Goal: Transaction & Acquisition: Book appointment/travel/reservation

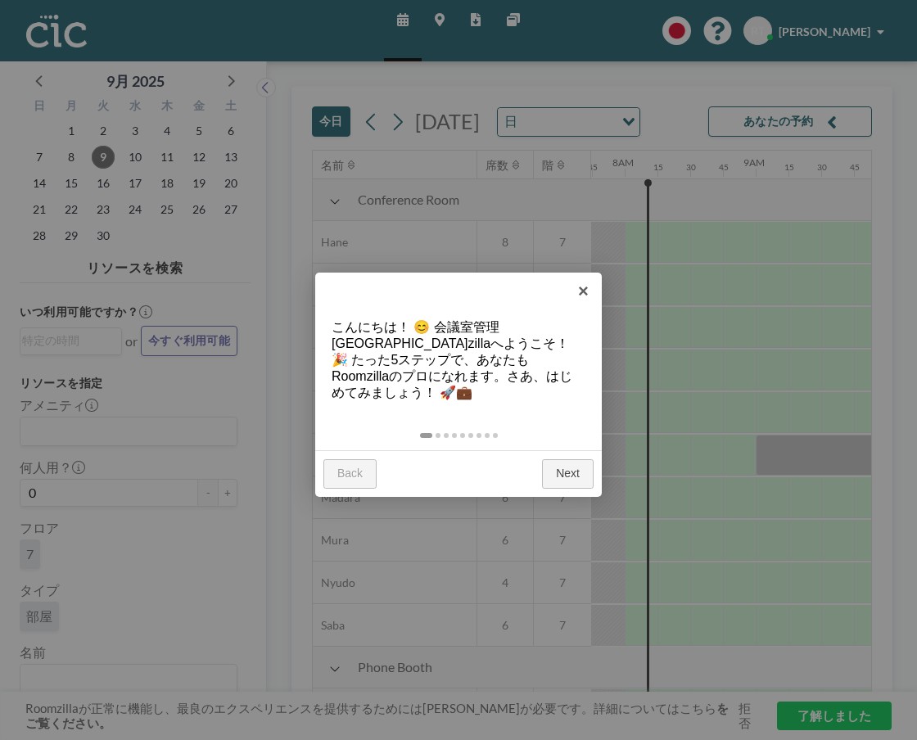
scroll to position [0, 1015]
click at [588, 288] on link "×" at bounding box center [583, 291] width 37 height 37
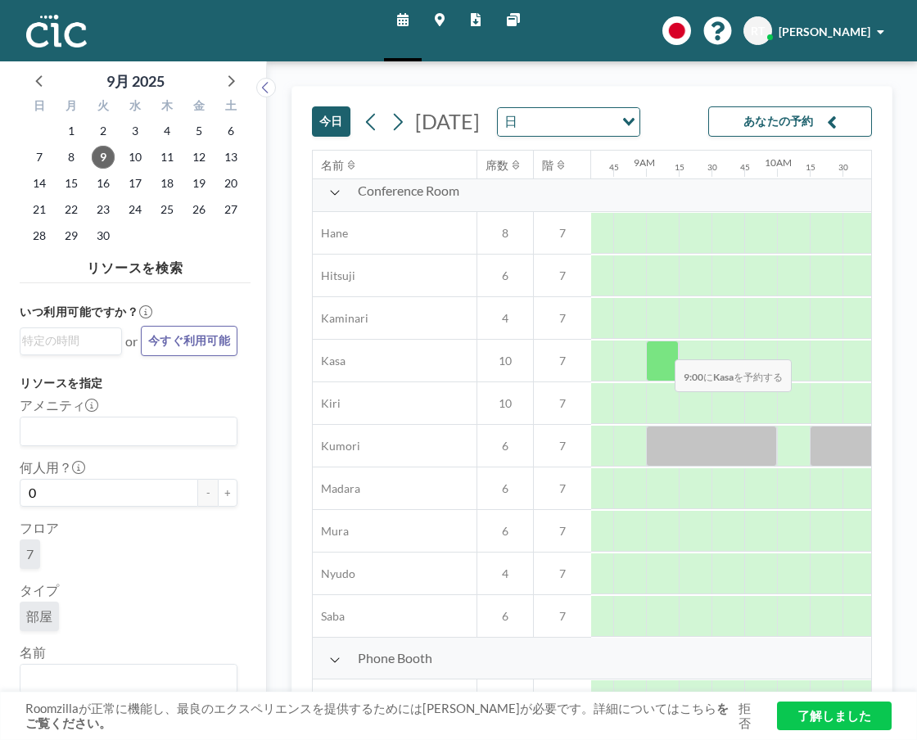
scroll to position [0, 1124]
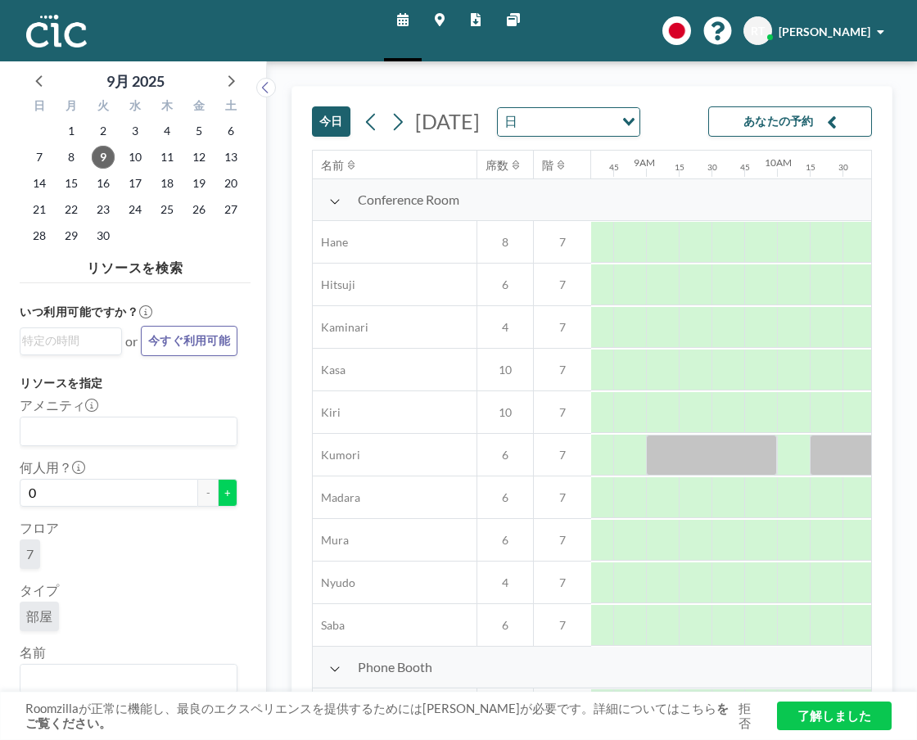
click at [228, 494] on button "+" at bounding box center [228, 493] width 20 height 28
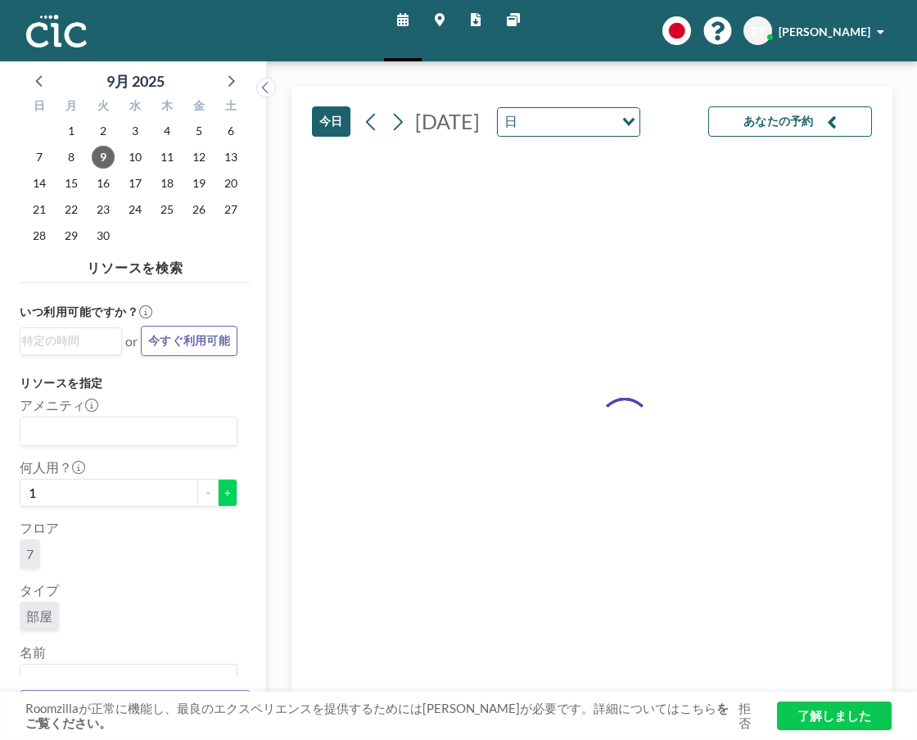
click at [228, 494] on button "+" at bounding box center [228, 493] width 20 height 28
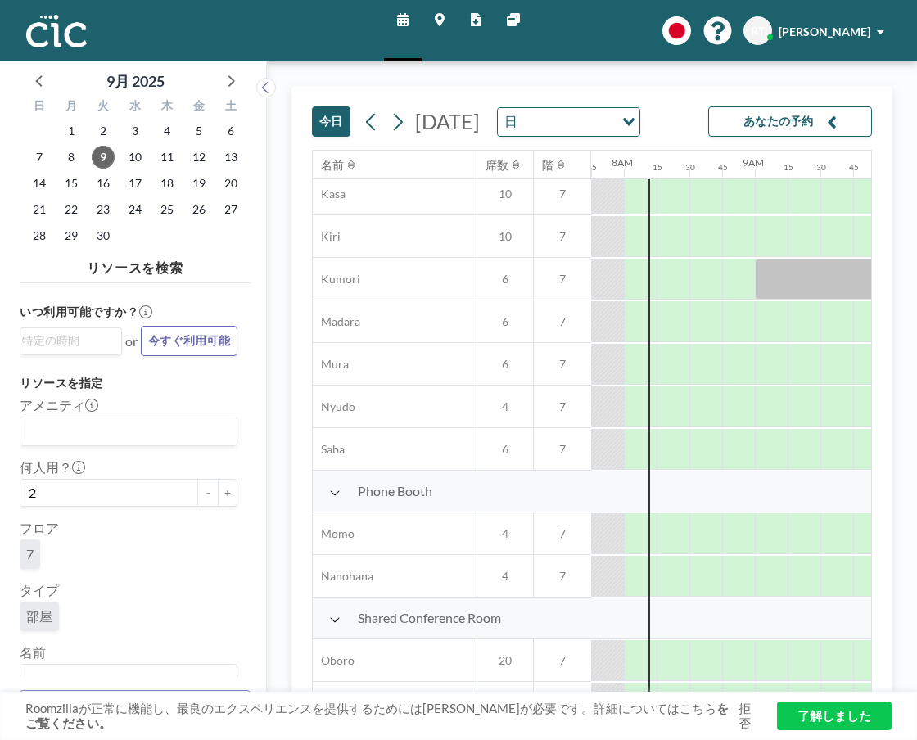
scroll to position [0, 1015]
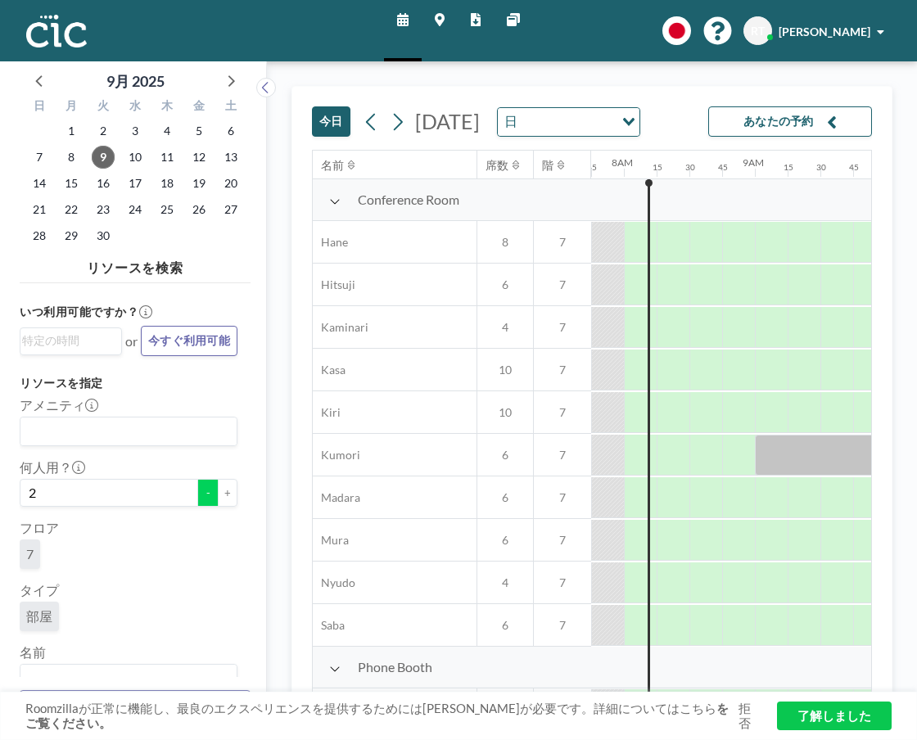
click at [203, 502] on button "-" at bounding box center [208, 493] width 20 height 28
type input "1"
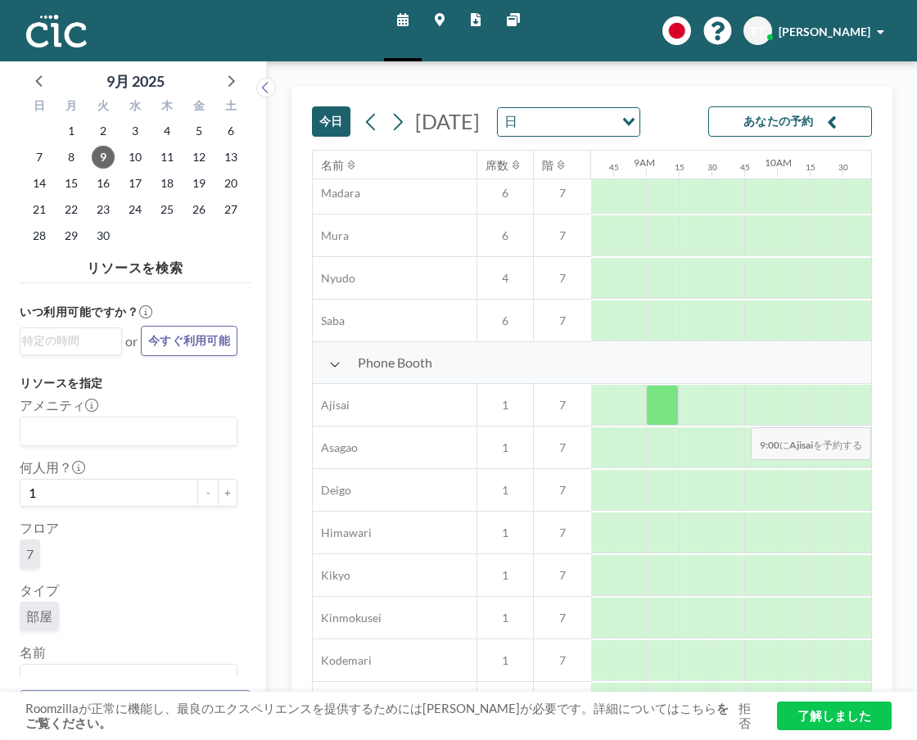
scroll to position [304, 1126]
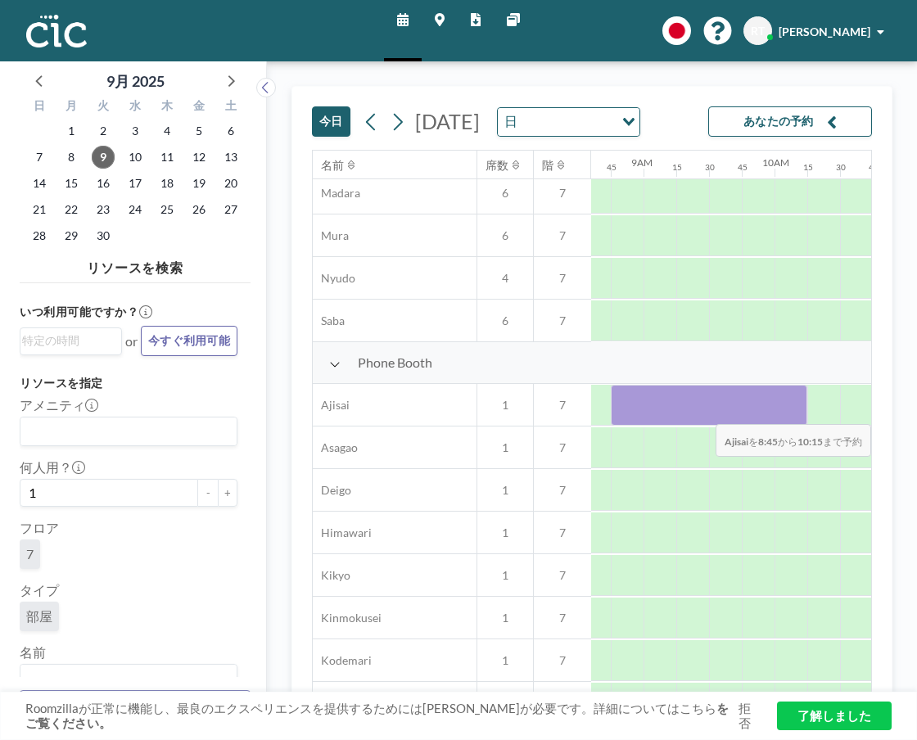
drag, startPoint x: 617, startPoint y: 430, endPoint x: 788, endPoint y: 432, distance: 171.0
click at [788, 426] on div at bounding box center [708, 405] width 196 height 41
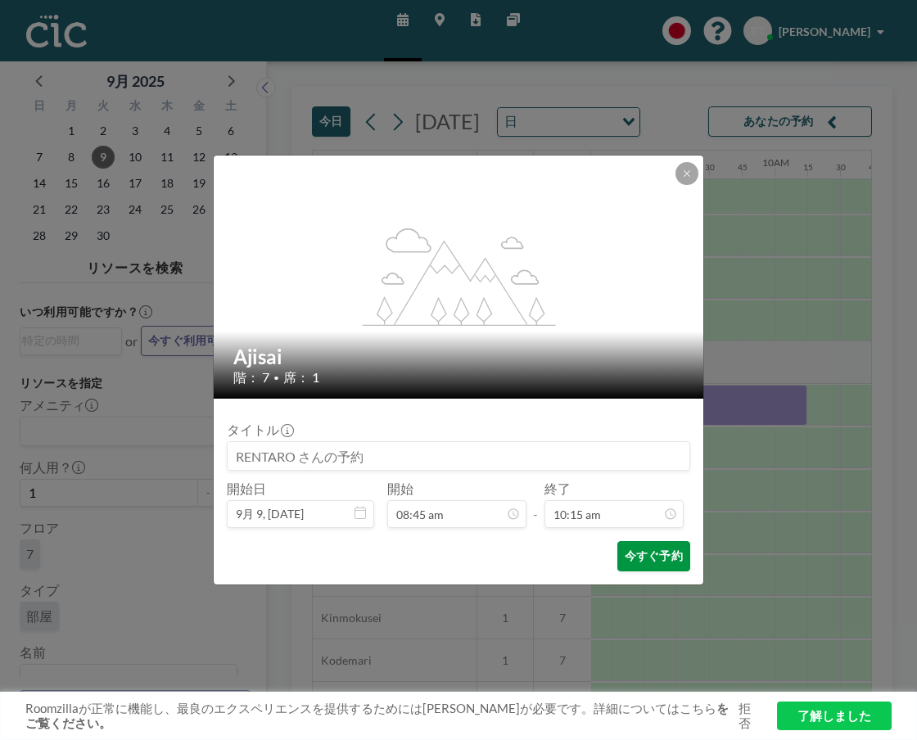
scroll to position [1194, 0]
click at [664, 556] on button "今すぐ予約" at bounding box center [653, 556] width 73 height 30
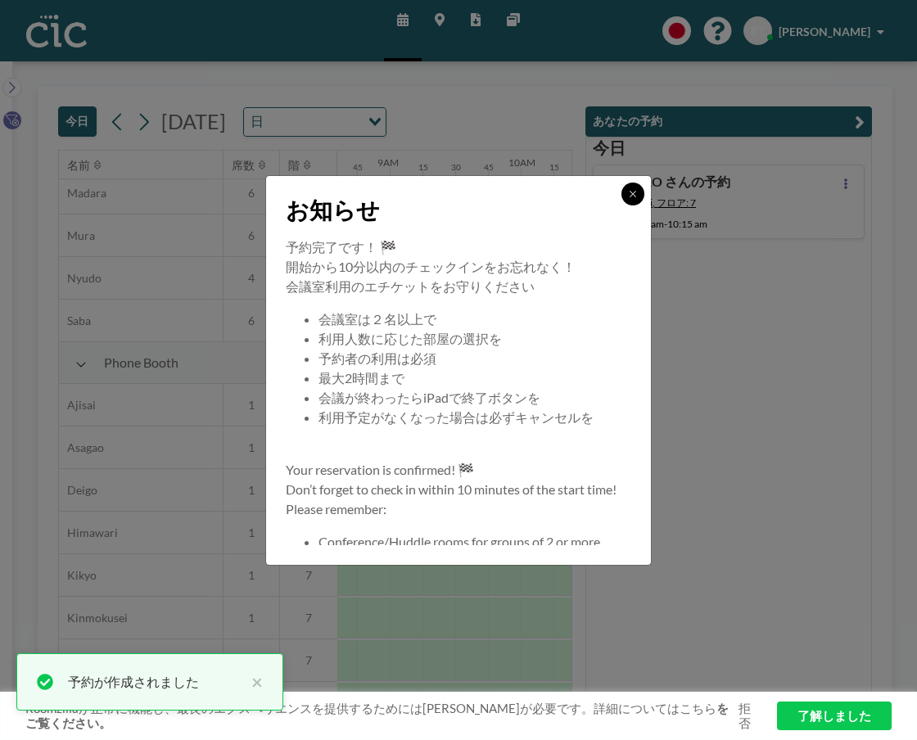
click at [635, 196] on icon at bounding box center [633, 194] width 10 height 10
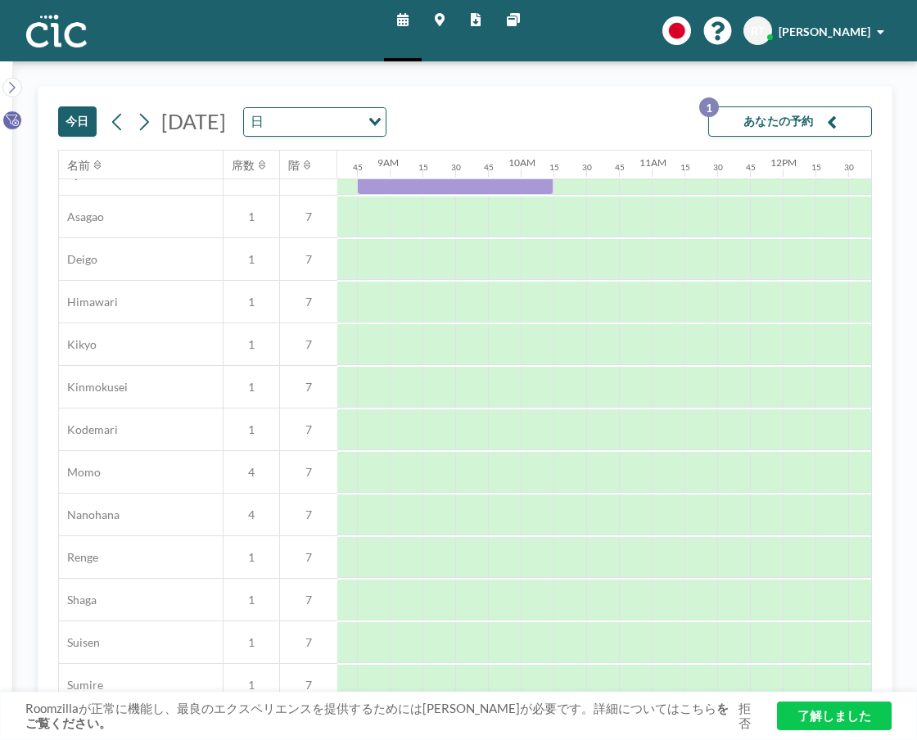
scroll to position [0, 1126]
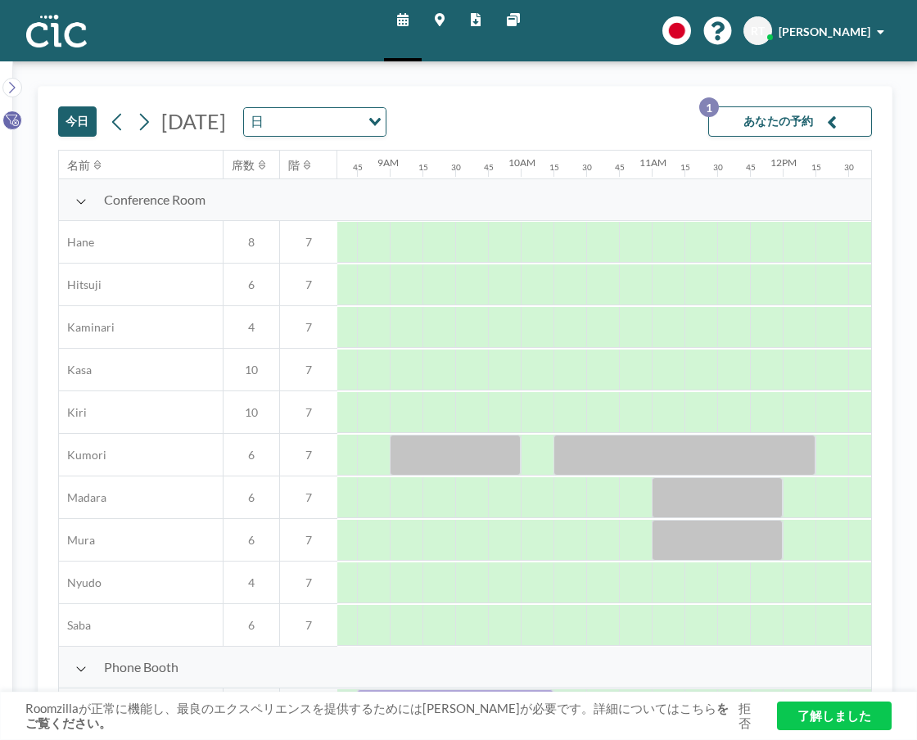
click at [226, 25] on div "スケジュール マップ レポート 他のサイト English Polski 日本語 Española RT RENTARO [PERSON_NAME]" at bounding box center [458, 30] width 917 height 61
click at [230, 25] on div "スケジュール マップ レポート 他のサイト English Polski 日本語 Española RT RENTARO [PERSON_NAME]" at bounding box center [458, 30] width 917 height 61
click at [224, 25] on div "スケジュール マップ レポート 他のサイト English Polski 日本語 Española RT RENTARO [PERSON_NAME]" at bounding box center [458, 30] width 917 height 61
click at [228, 25] on div "スケジュール マップ レポート 他のサイト English Polski 日本語 Española RT RENTARO [PERSON_NAME]" at bounding box center [458, 30] width 917 height 61
click at [233, 26] on div "スケジュール マップ レポート 他のサイト English Polski 日本語 Española RT RENTARO [PERSON_NAME]" at bounding box center [458, 30] width 917 height 61
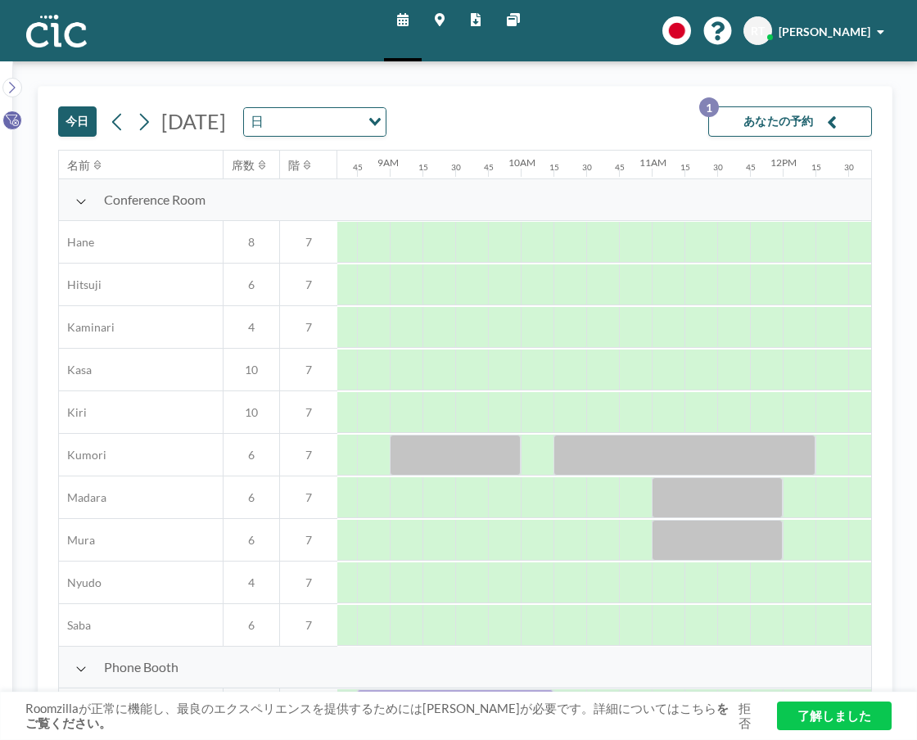
click at [228, 25] on div "スケジュール マップ レポート 他のサイト English Polski 日本語 Española RT RENTARO [PERSON_NAME]" at bounding box center [458, 30] width 917 height 61
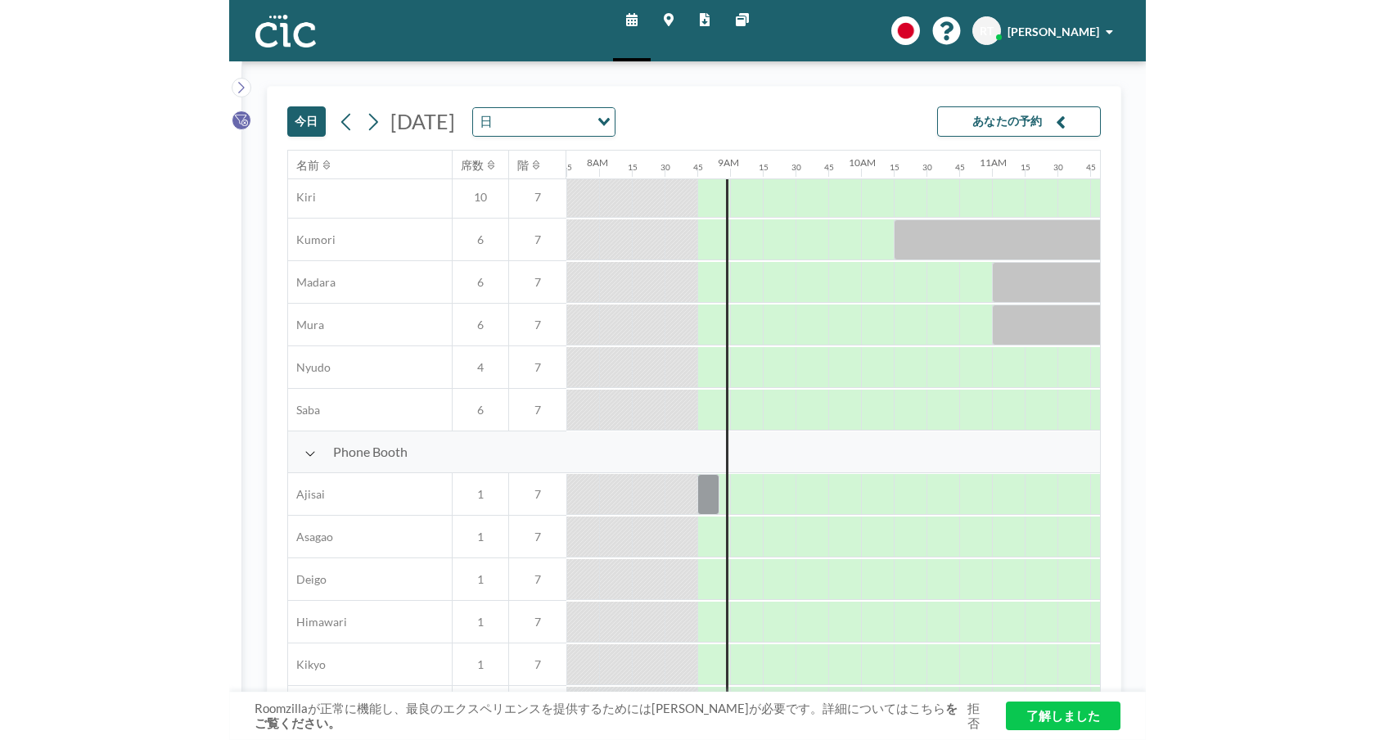
scroll to position [238, 1015]
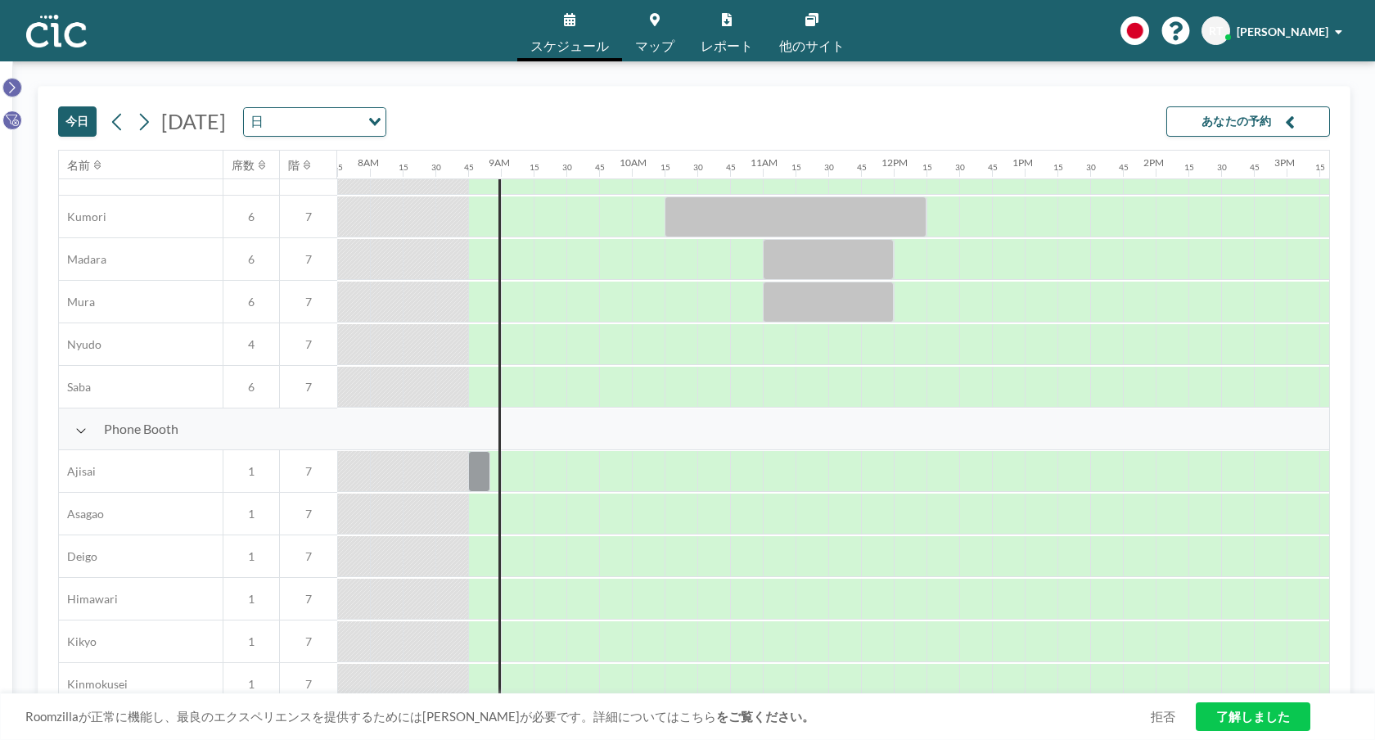
click at [14, 86] on icon at bounding box center [12, 87] width 6 height 11
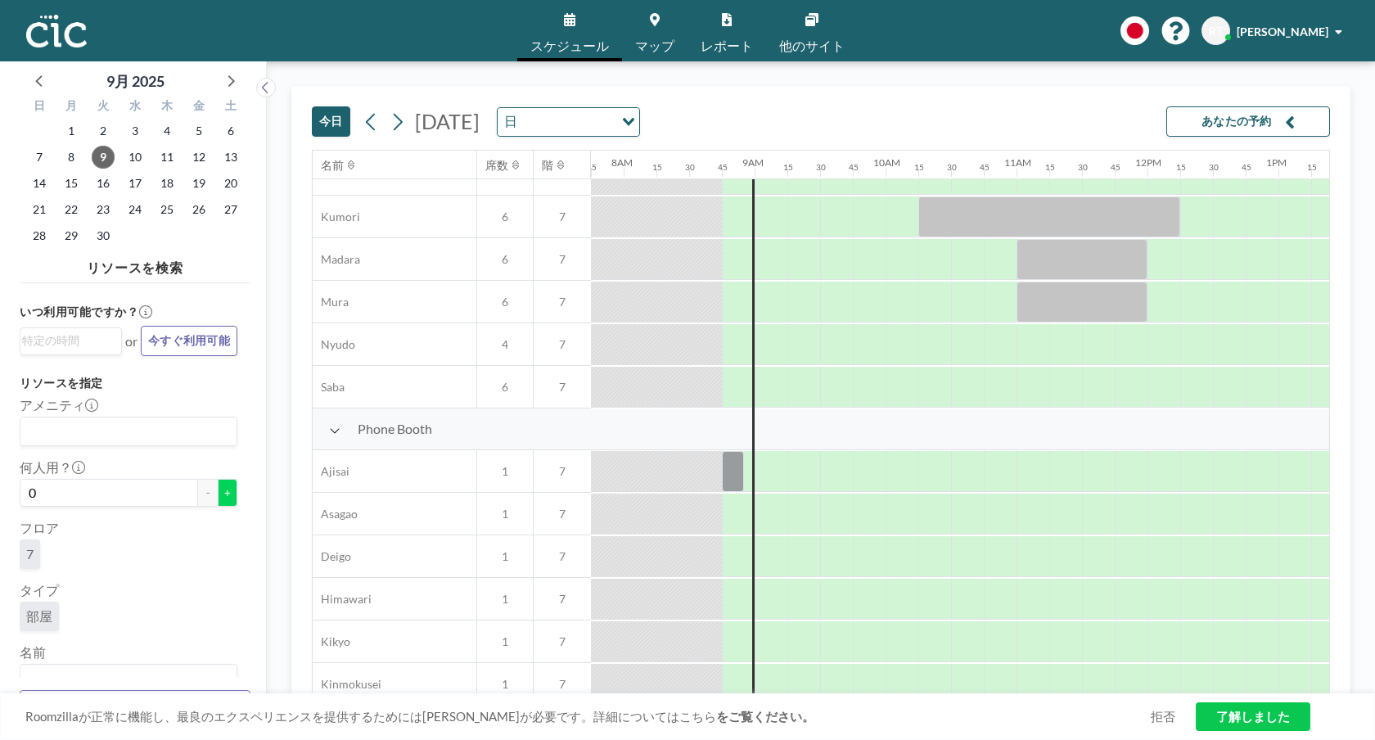
click at [231, 493] on button "+" at bounding box center [228, 493] width 20 height 28
type input "1"
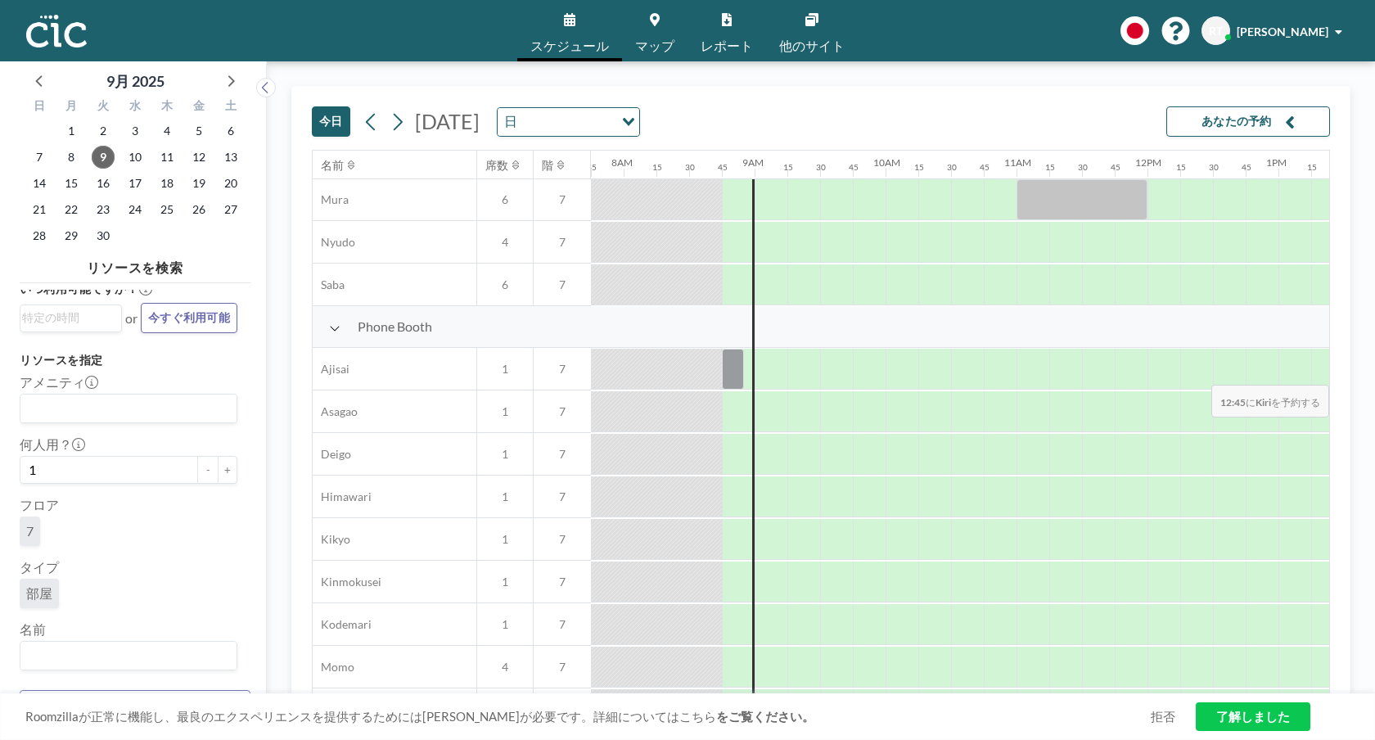
scroll to position [341, 1015]
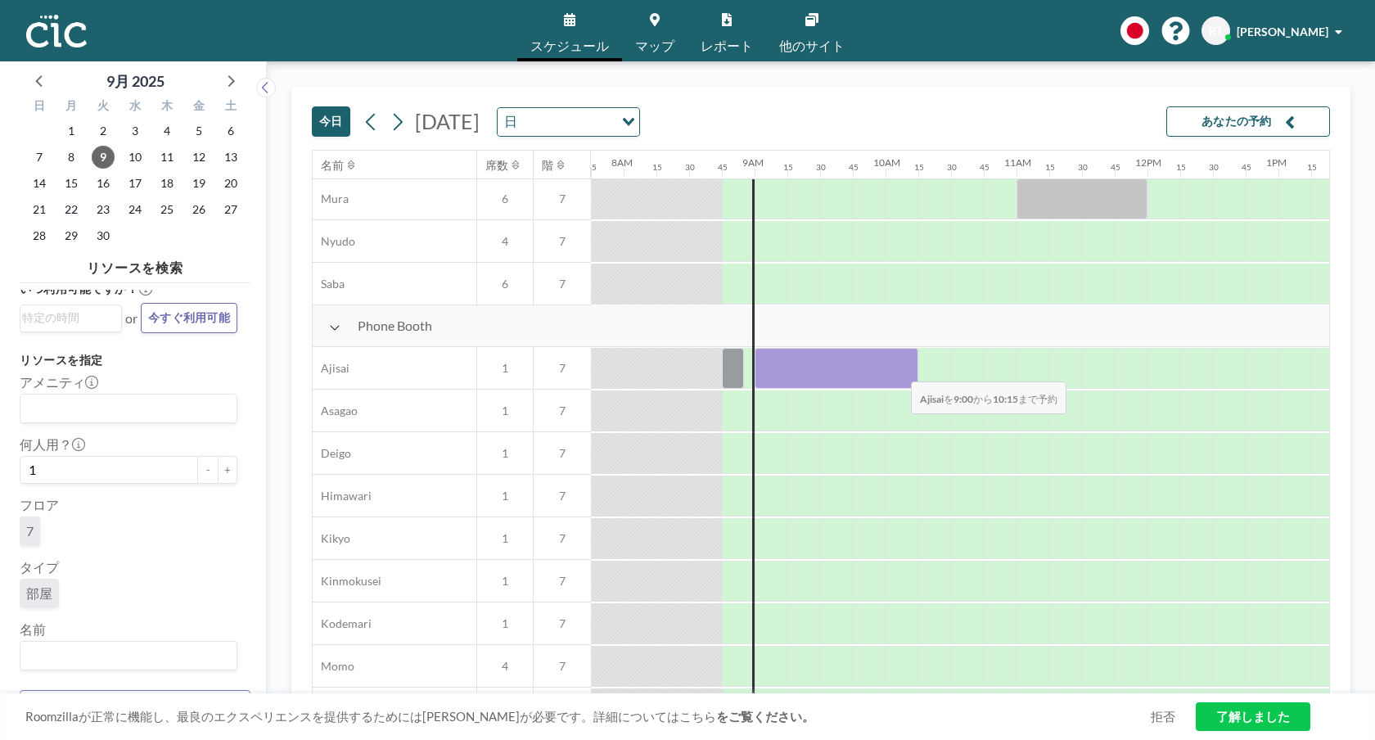
drag, startPoint x: 759, startPoint y: 376, endPoint x: 899, endPoint y: 371, distance: 139.2
click at [899, 371] on div at bounding box center [837, 368] width 164 height 41
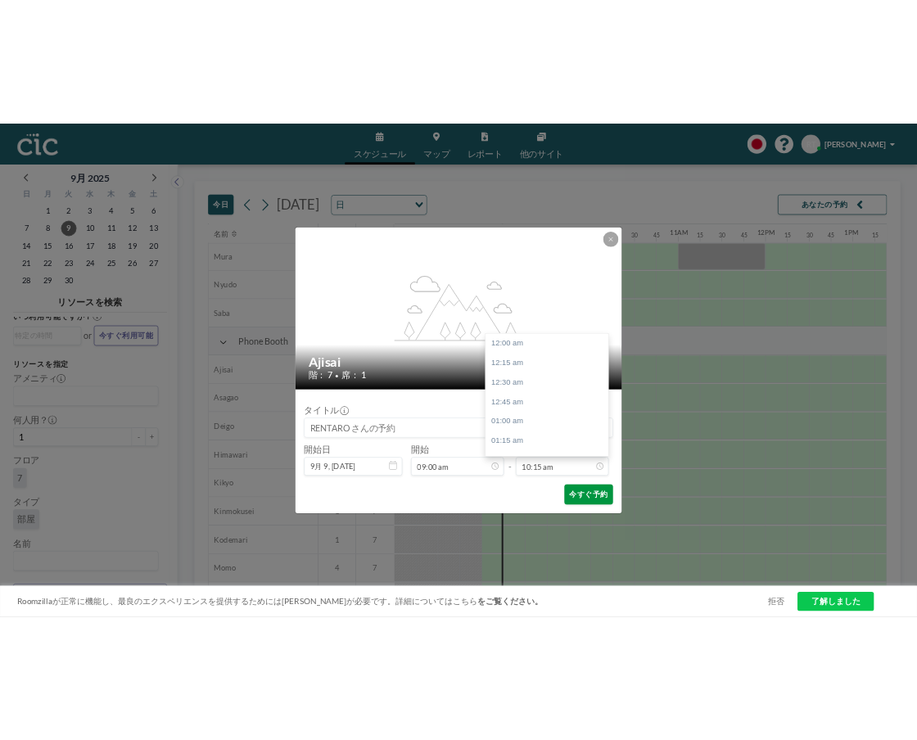
scroll to position [1194, 0]
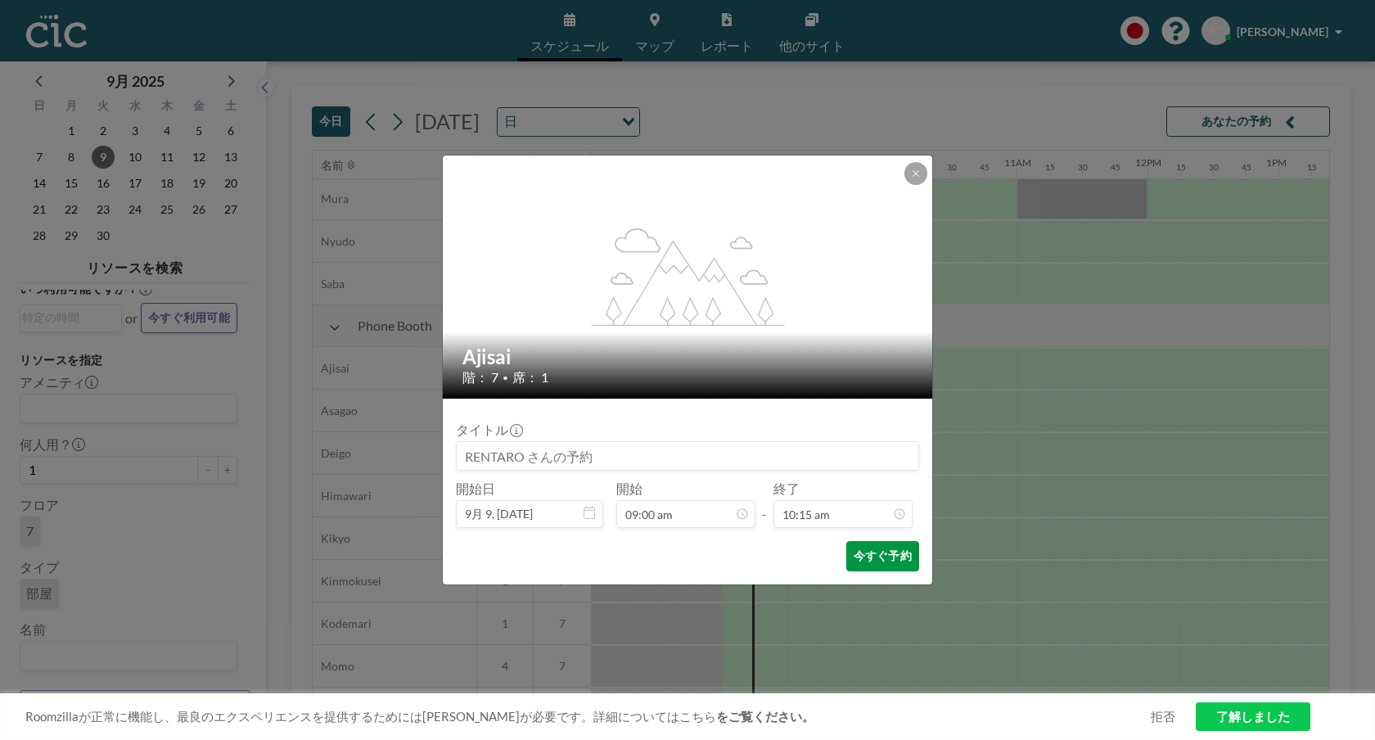
click at [903, 558] on button "今すぐ予約" at bounding box center [882, 556] width 73 height 30
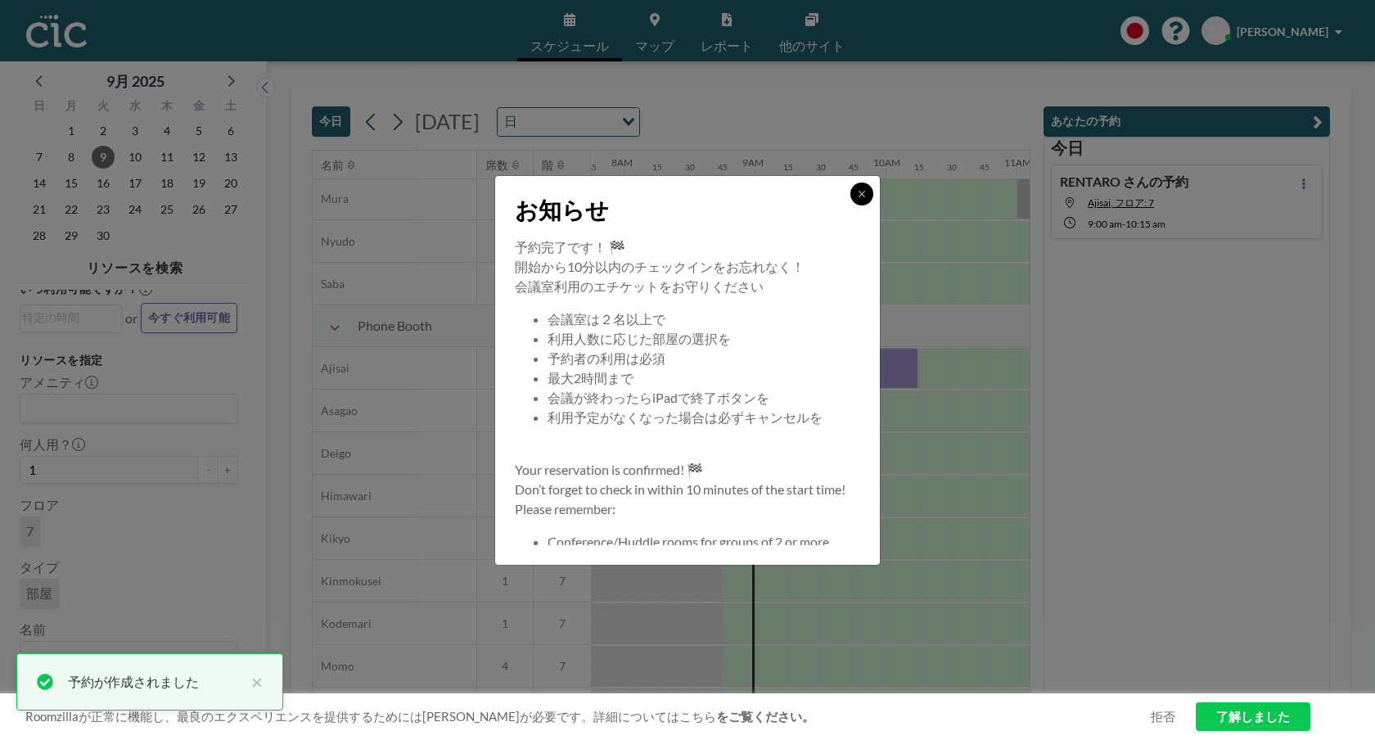
click at [868, 192] on button at bounding box center [861, 193] width 23 height 23
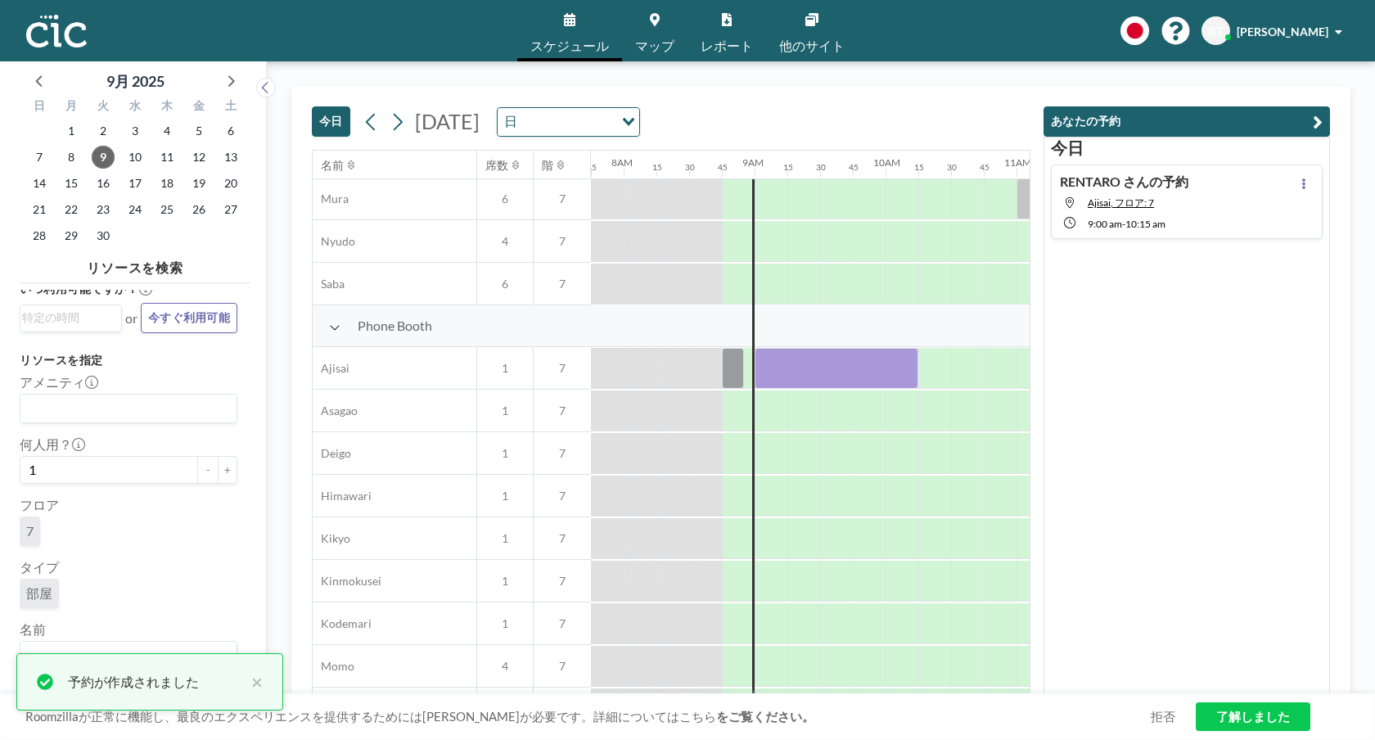
click at [916, 724] on link "了解しました" at bounding box center [1253, 716] width 115 height 29
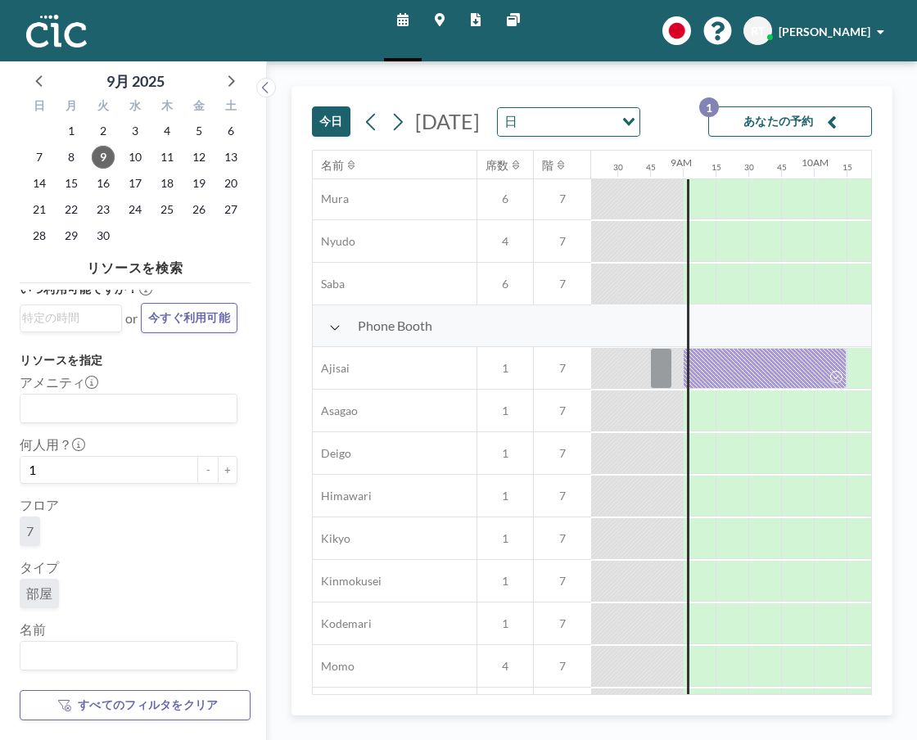
scroll to position [341, 1092]
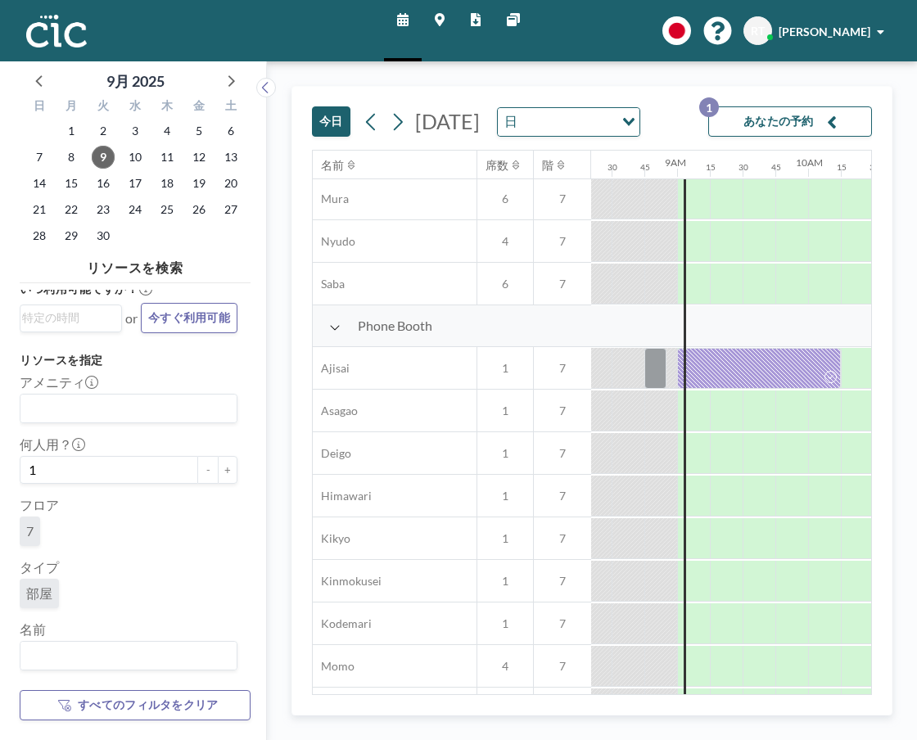
click at [285, 25] on div "スケジュール マップ レポート 他のサイト English Polski 日本語 Española RT RENTARO [PERSON_NAME]" at bounding box center [458, 30] width 917 height 61
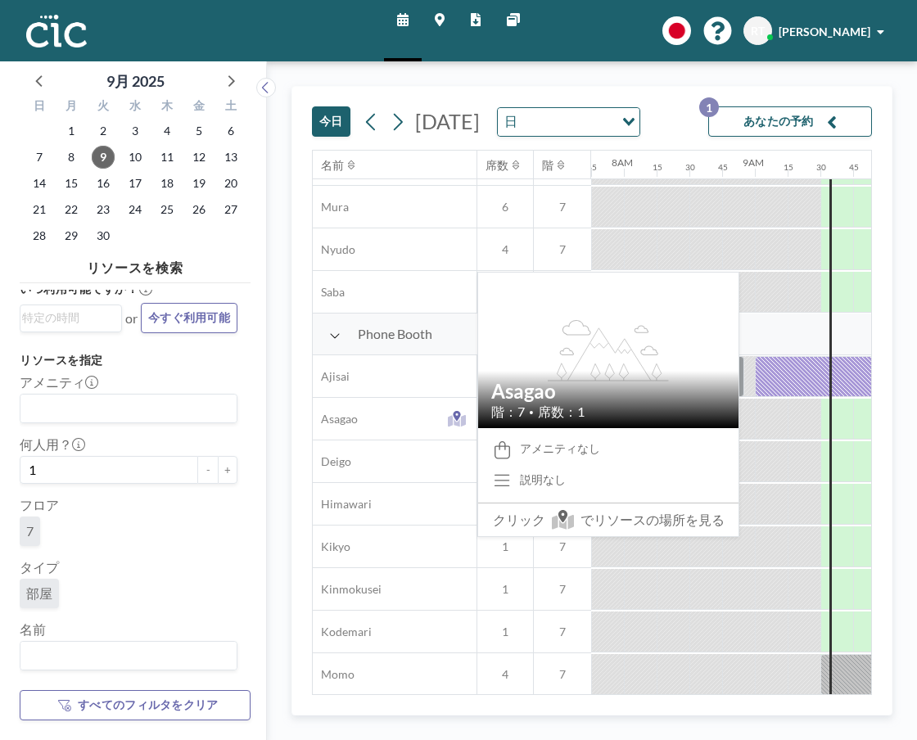
scroll to position [339, 1015]
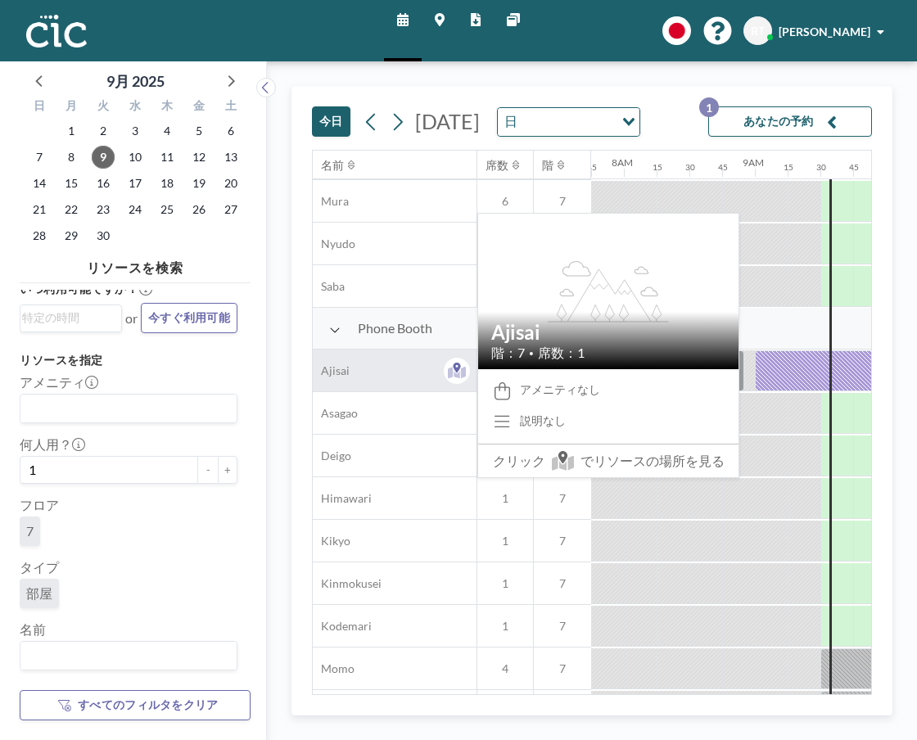
click at [362, 391] on div "Ajisai" at bounding box center [395, 370] width 164 height 42
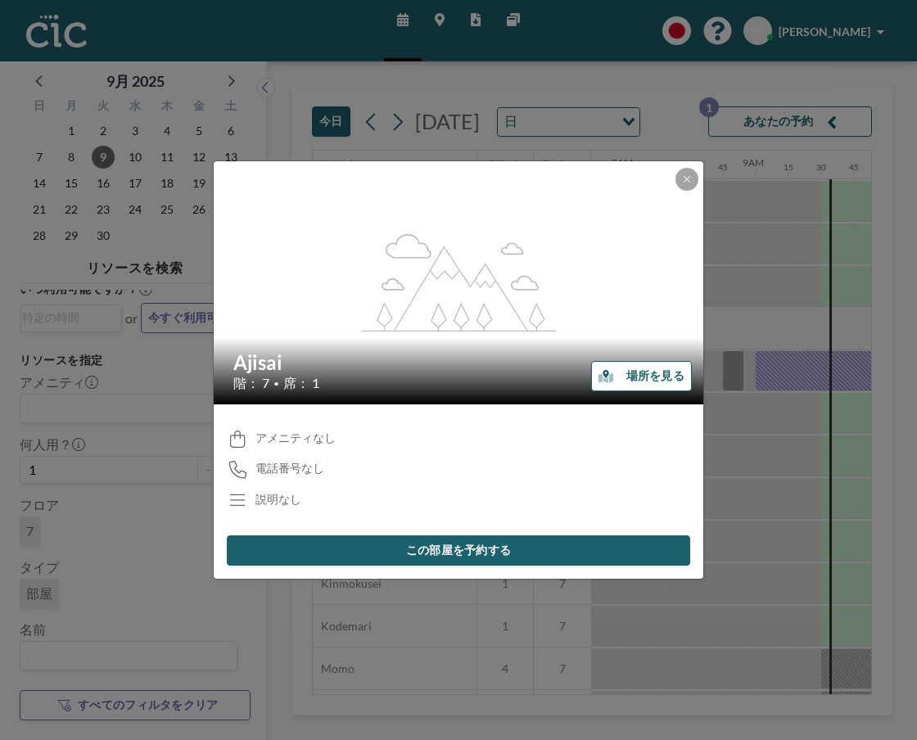
click at [654, 362] on button "場所を見る" at bounding box center [641, 376] width 101 height 30
